Goal: Navigation & Orientation: Find specific page/section

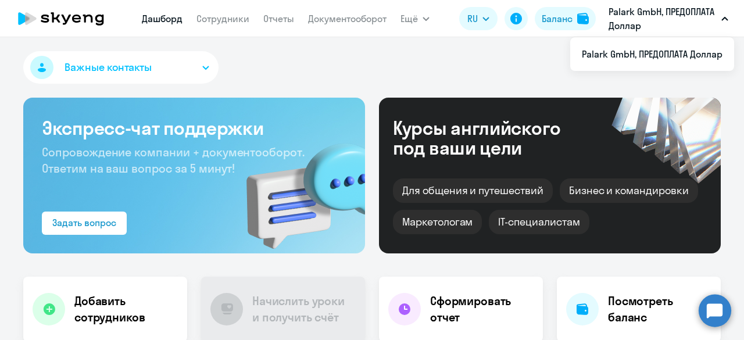
click at [657, 18] on p "Palark GmbH, ПРЕДОПЛАТА Доллар" at bounding box center [663, 19] width 108 height 28
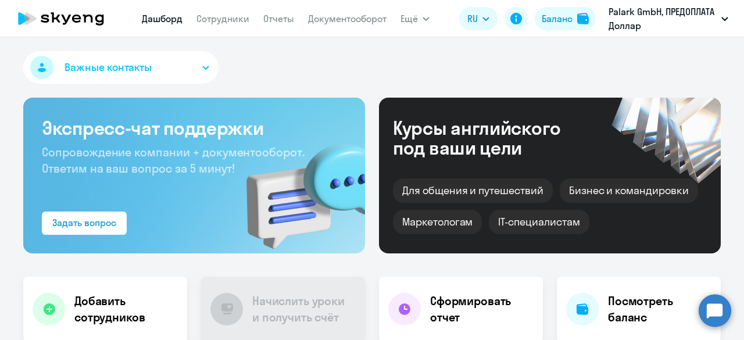
click at [638, 12] on p "Palark GmbH, ПРЕДОПЛАТА Доллар" at bounding box center [663, 19] width 108 height 28
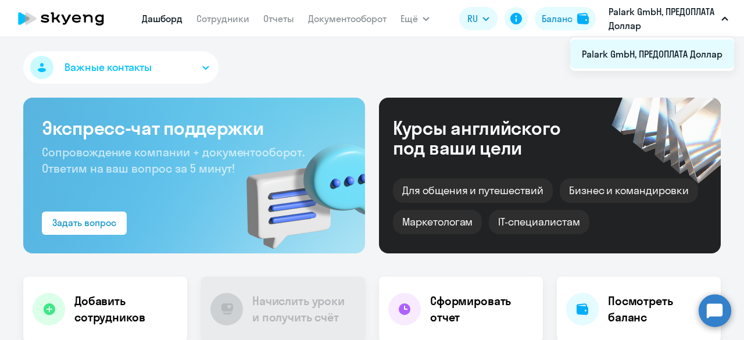
click at [663, 54] on li "Palark GmbH, ПРЕДОПЛАТА Доллар" at bounding box center [652, 54] width 164 height 29
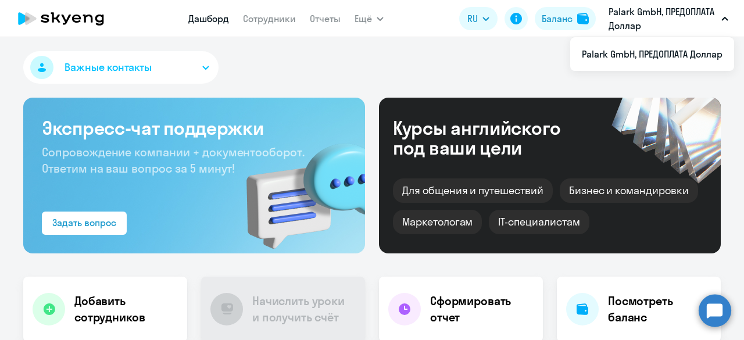
click at [725, 20] on icon "button" at bounding box center [724, 19] width 7 height 4
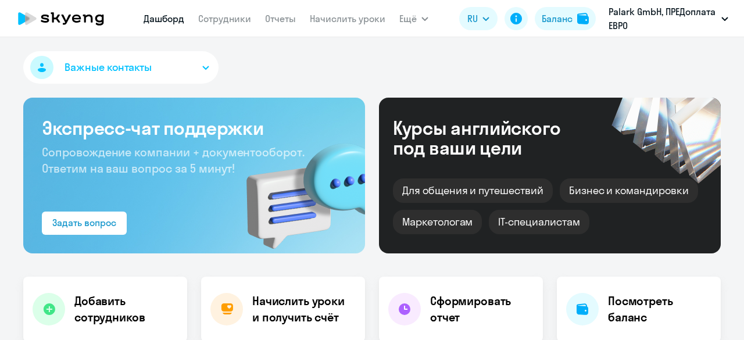
select select "30"
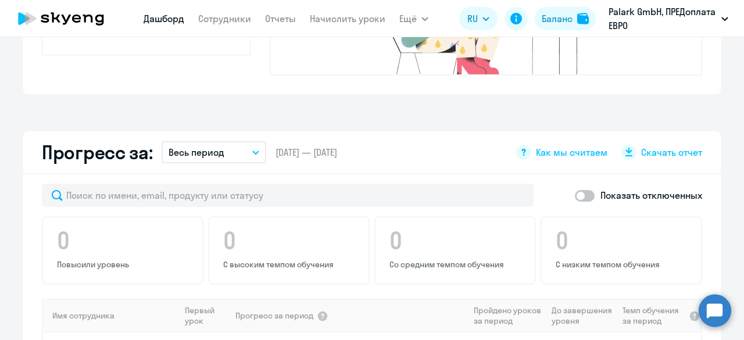
scroll to position [473, 0]
